Goal: Navigation & Orientation: Find specific page/section

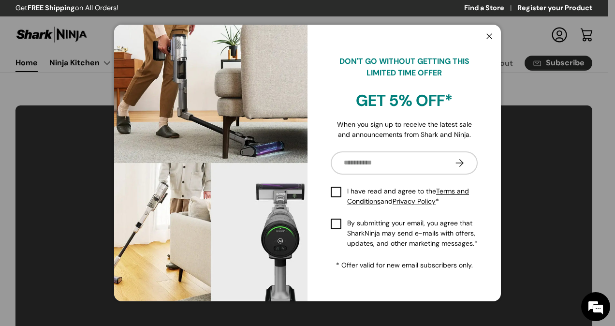
click at [492, 38] on button "Close" at bounding box center [489, 37] width 18 height 20
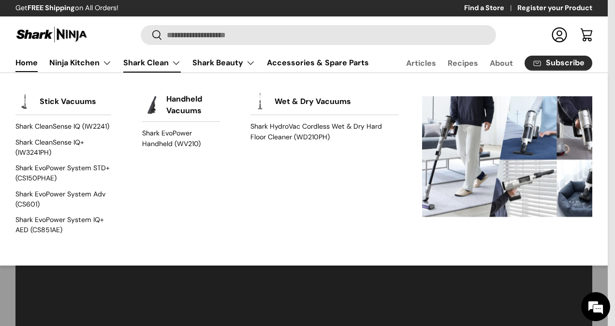
click at [174, 59] on link "Shark Clean" at bounding box center [152, 62] width 58 height 19
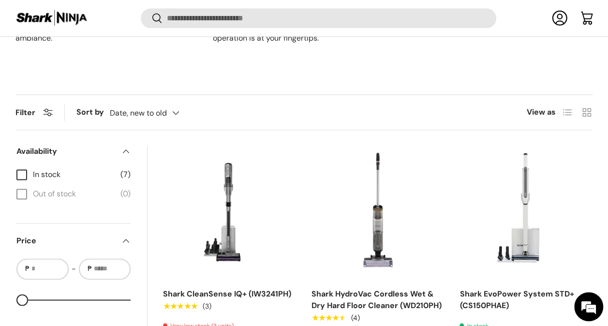
scroll to position [634, 0]
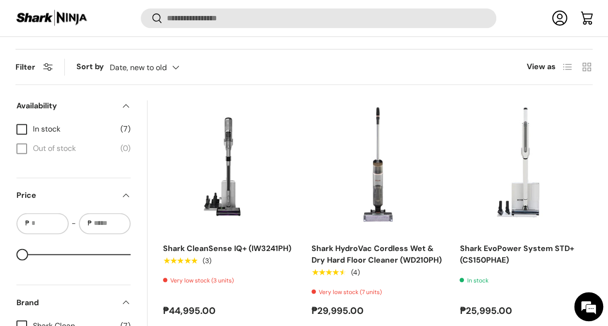
click at [21, 132] on label "In stock (7)" at bounding box center [73, 129] width 114 height 12
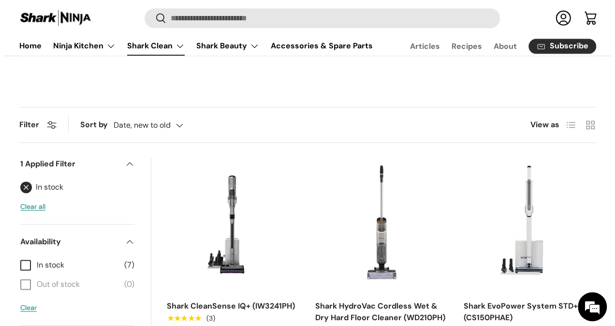
scroll to position [575, 0]
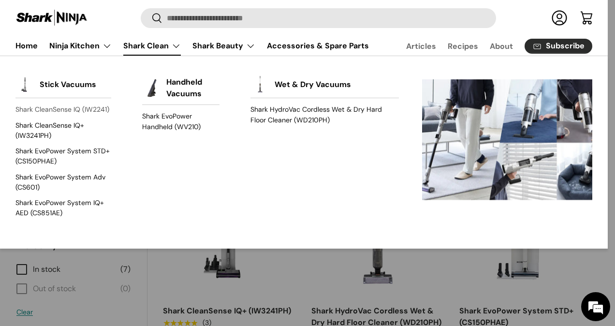
click at [59, 109] on link "Shark CleanSense IQ (IW2241)" at bounding box center [63, 109] width 96 height 15
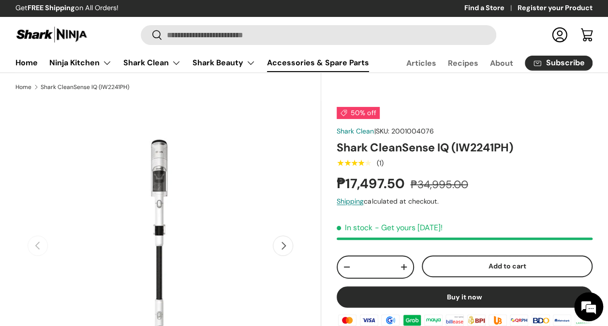
click at [301, 63] on link "Accessories & Spare Parts" at bounding box center [318, 62] width 102 height 19
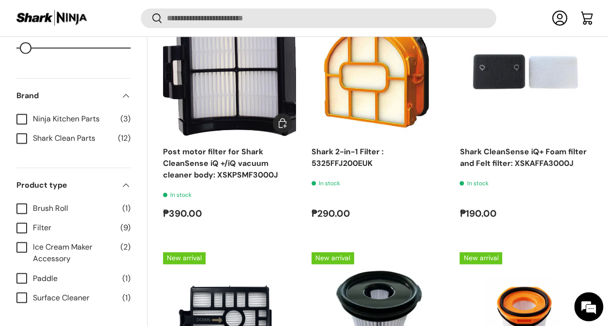
scroll to position [636, 0]
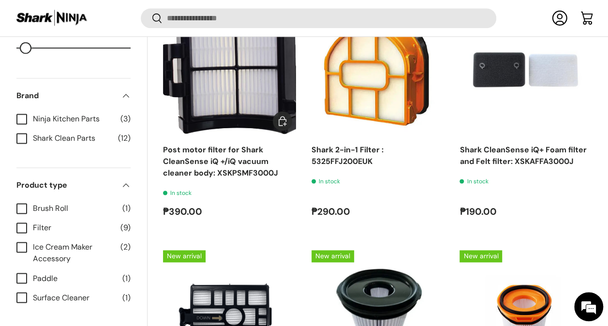
click at [226, 145] on link "Post motor filter for Shark CleanSense iQ +/iQ vacuum cleaner body: XSKPSMF3000J" at bounding box center [220, 161] width 115 height 33
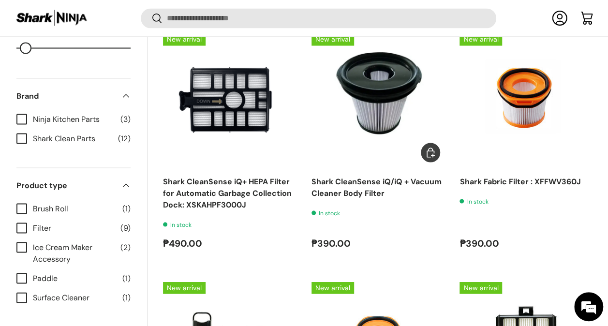
click at [379, 83] on img "Shark CleanSense iQ/iQ + Vacuum Cleaner Body Filter" at bounding box center [377, 99] width 133 height 133
